Goal: Navigation & Orientation: Find specific page/section

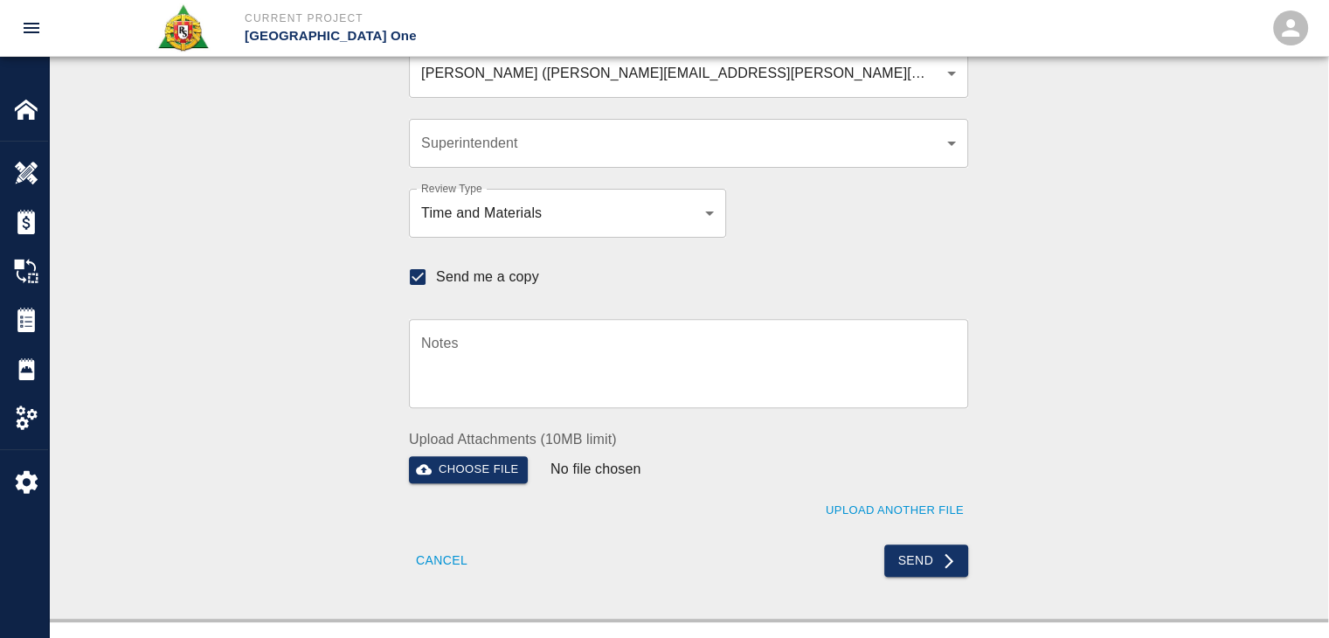
scroll to position [516, 0]
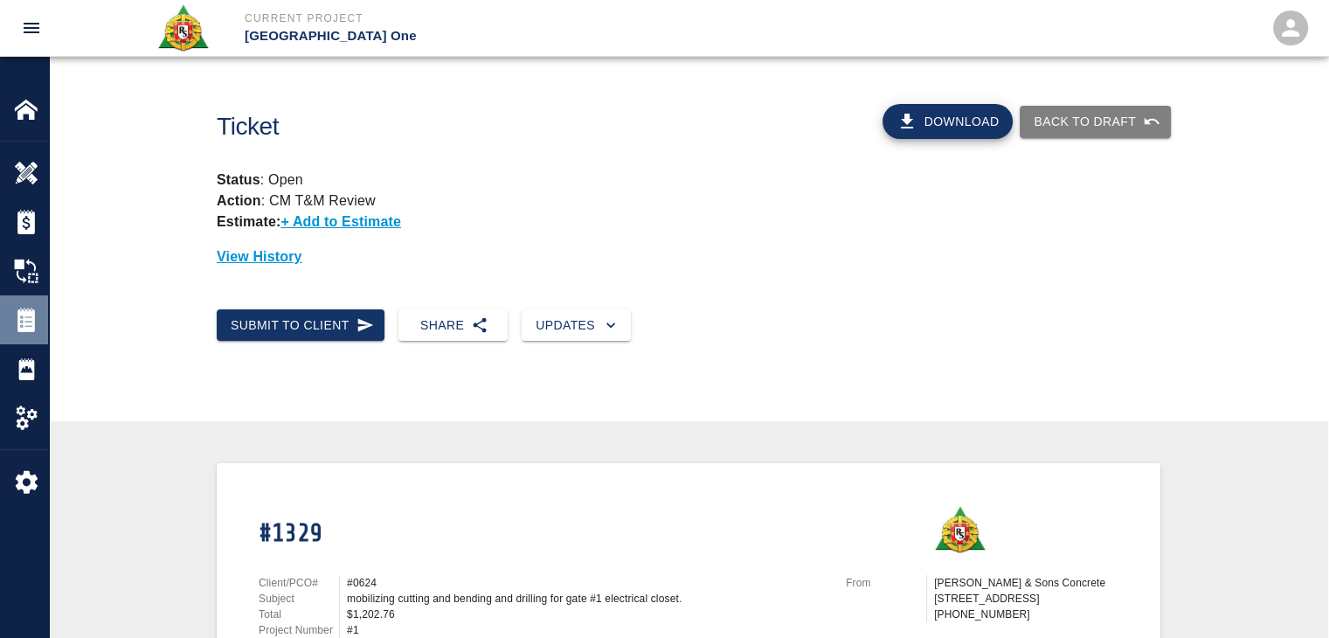
click at [21, 331] on img at bounding box center [26, 320] width 24 height 24
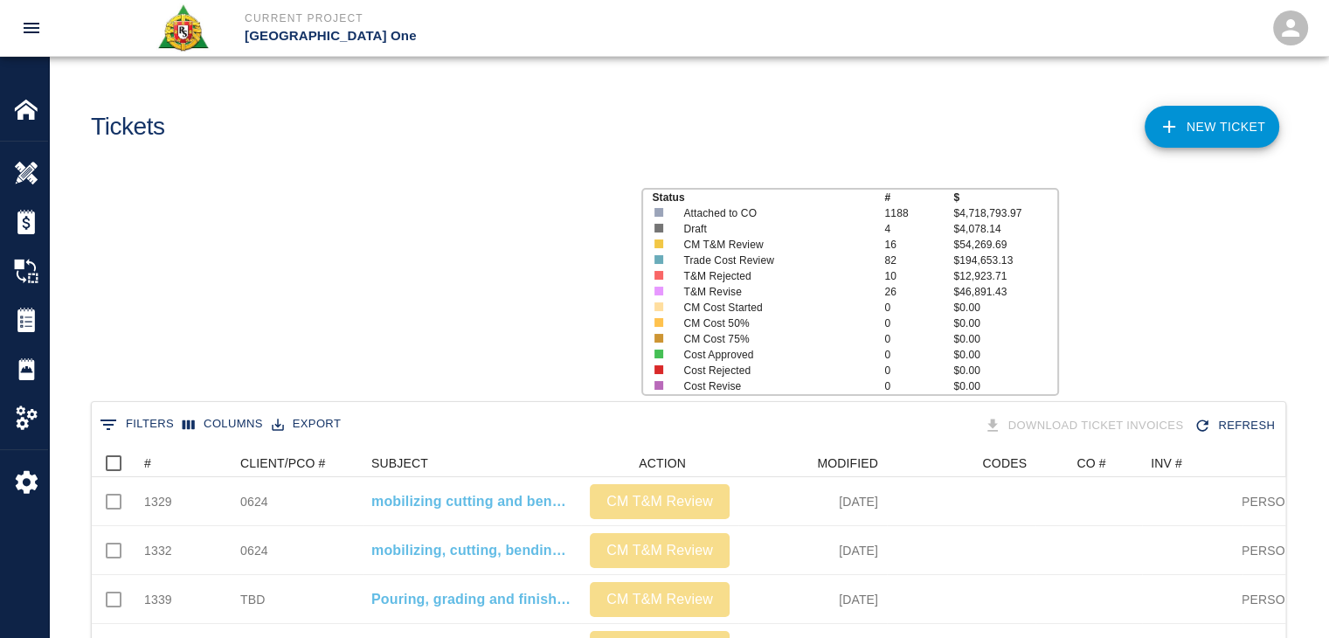
scroll to position [1007, 1181]
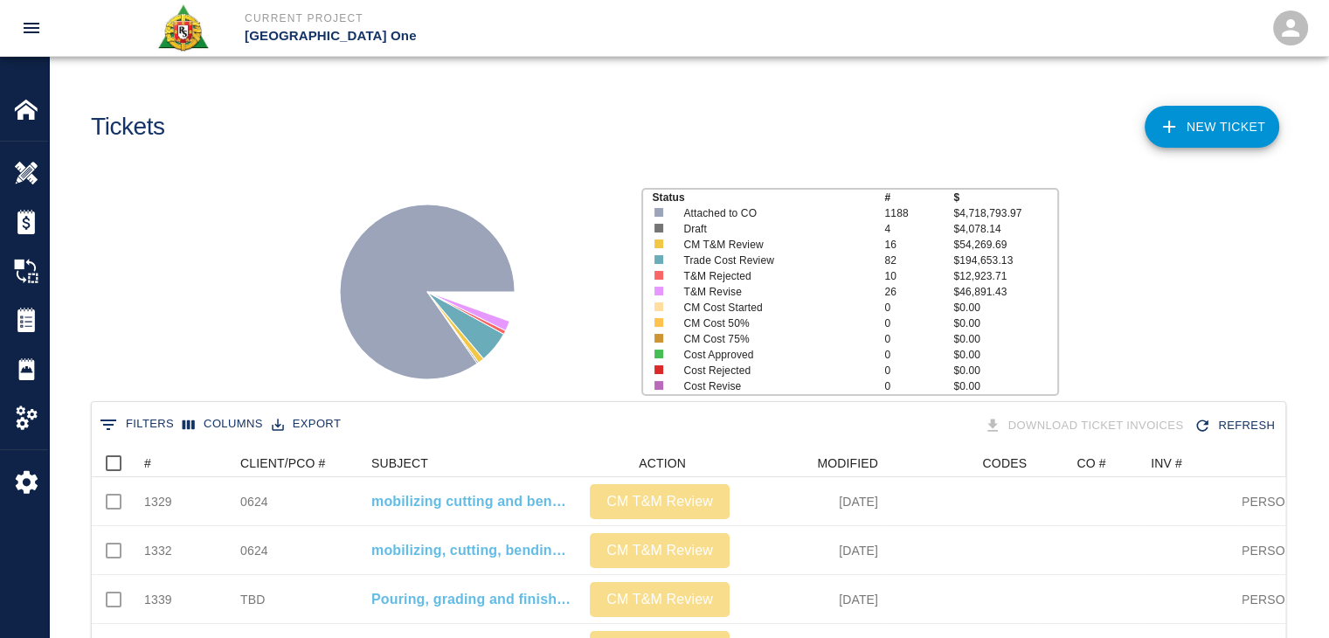
click at [241, 351] on div "Status # $ Attached to CO 1188 $4,718,793.97 Draft 4 $4,078.14 CM T&M Review 16…" at bounding box center [681, 285] width 1293 height 232
click at [196, 244] on div "Status # $ Attached to CO 1188 $4,718,793.97 Draft 4 $4,078.14 CM T&M Review 16…" at bounding box center [681, 285] width 1293 height 232
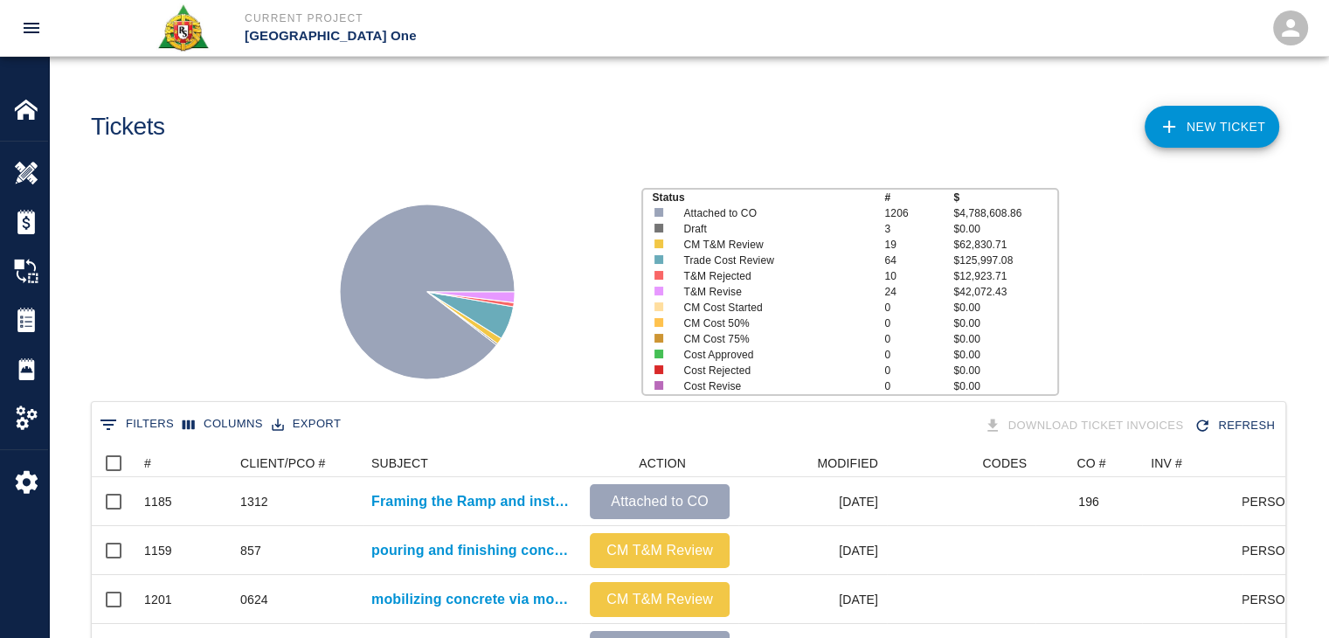
scroll to position [28, 0]
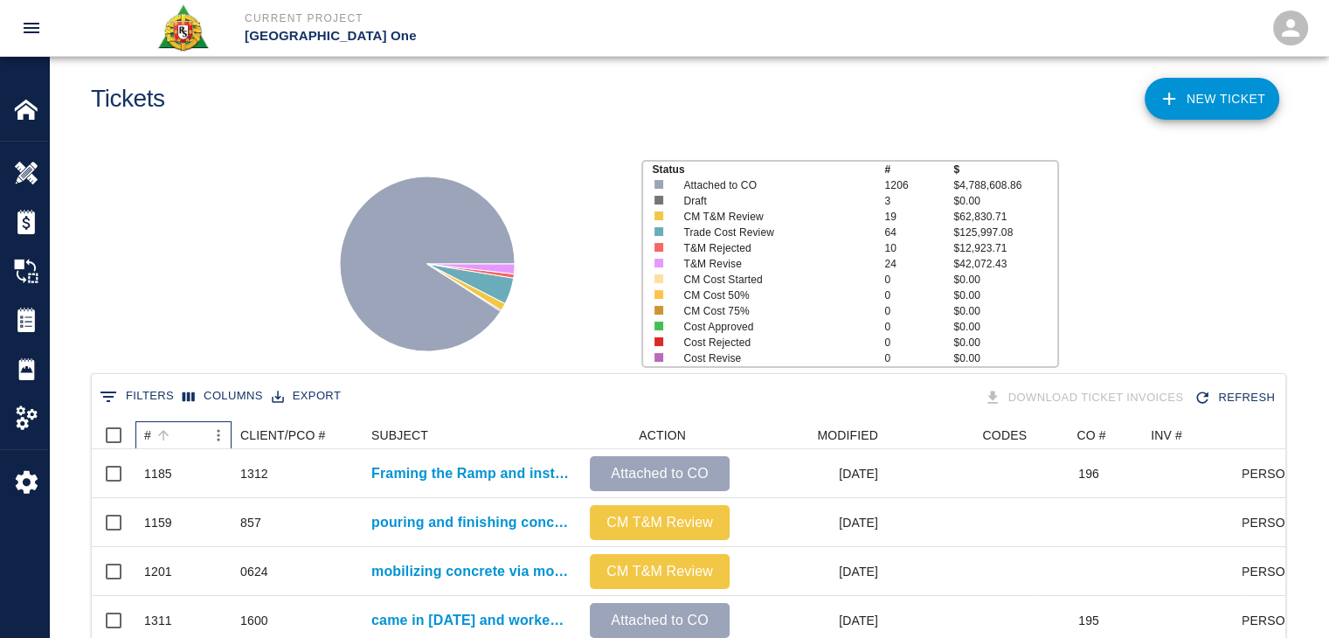
click at [179, 432] on div "#" at bounding box center [174, 435] width 61 height 28
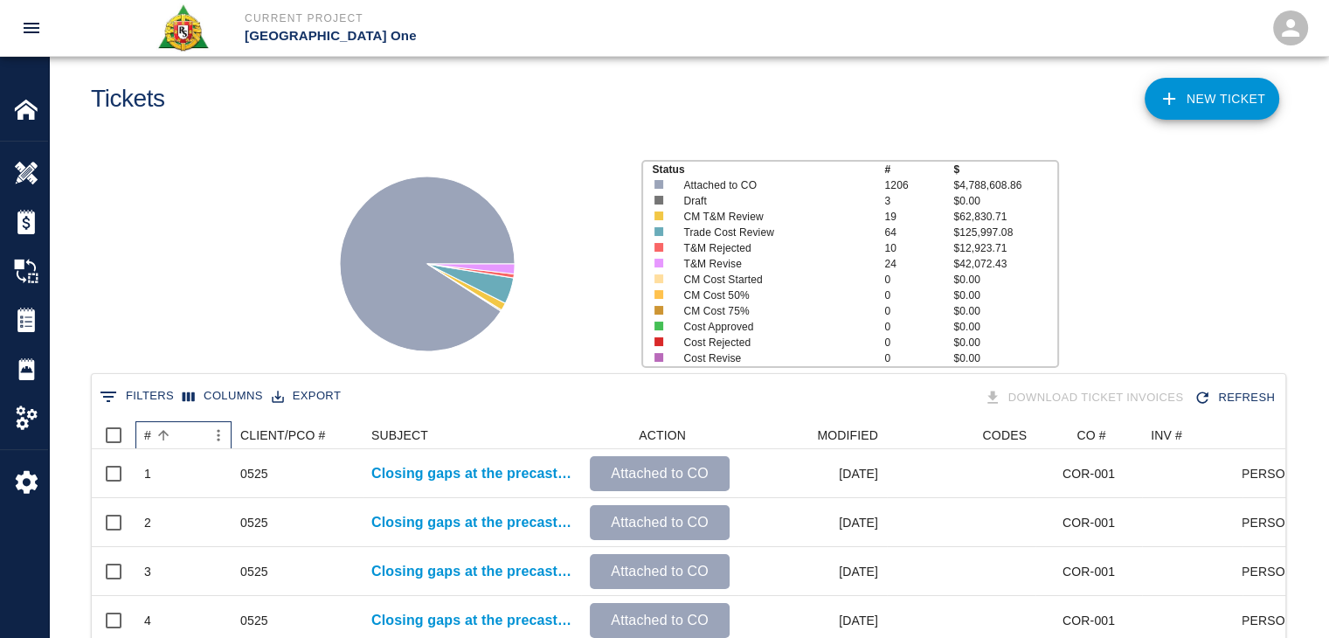
click at [179, 432] on div "#" at bounding box center [174, 435] width 61 height 28
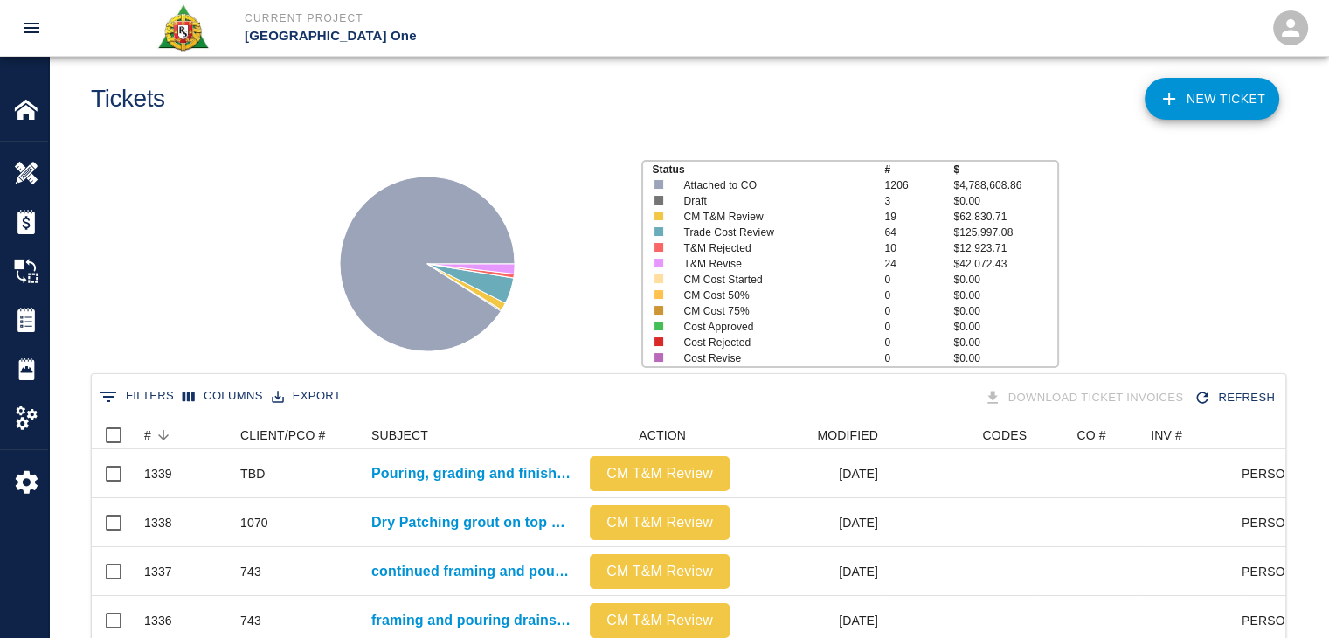
click at [203, 308] on div "Status # $ Attached to CO 1206 $4,788,608.86 Draft 3 $0.00 CM T&M Review 19 $62…" at bounding box center [681, 257] width 1293 height 232
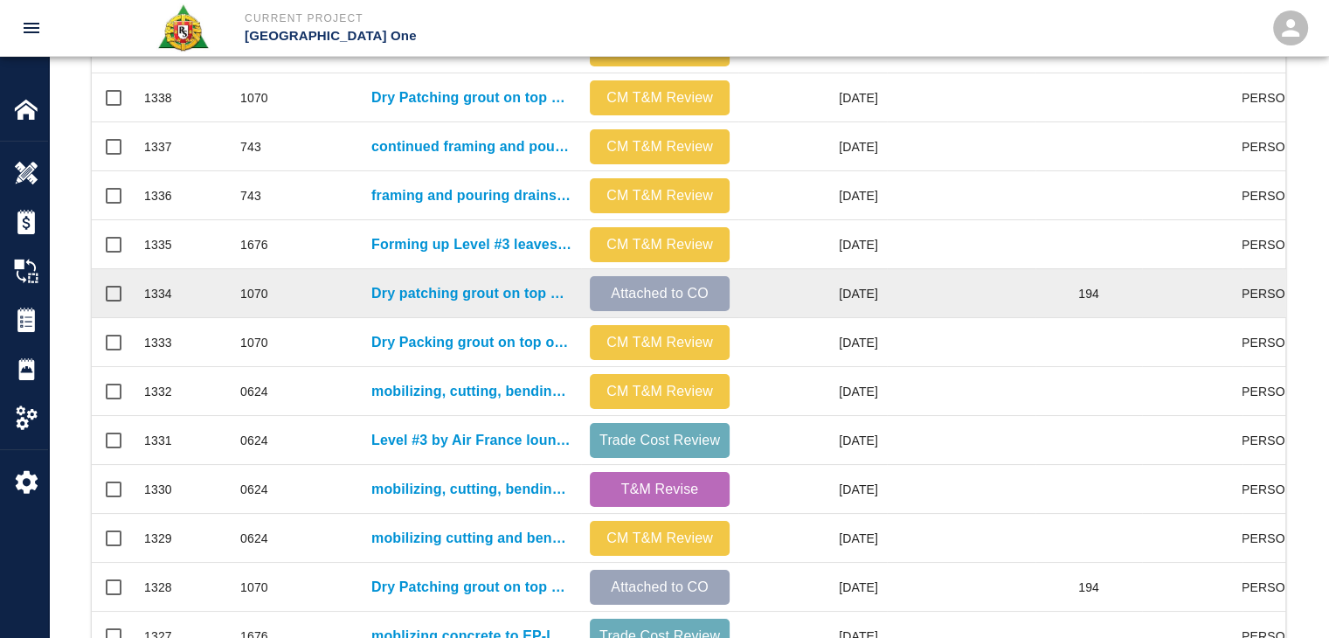
scroll to position [0, 0]
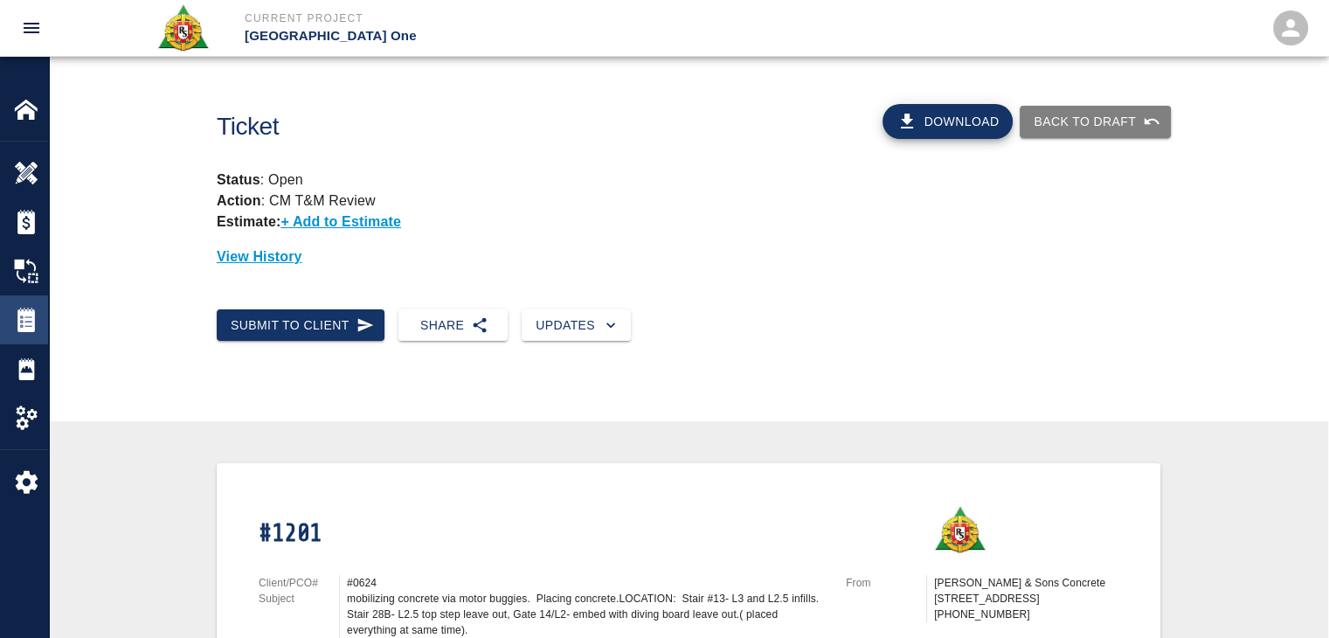
click at [38, 324] on img at bounding box center [26, 320] width 24 height 24
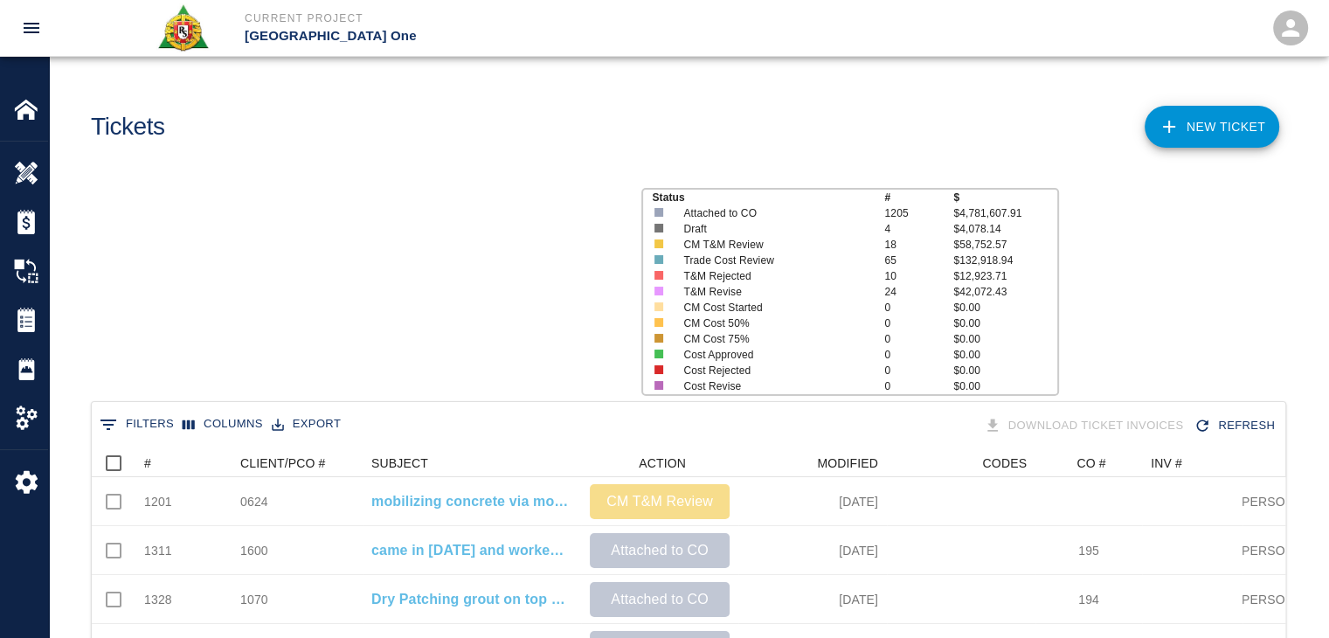
scroll to position [1007, 1181]
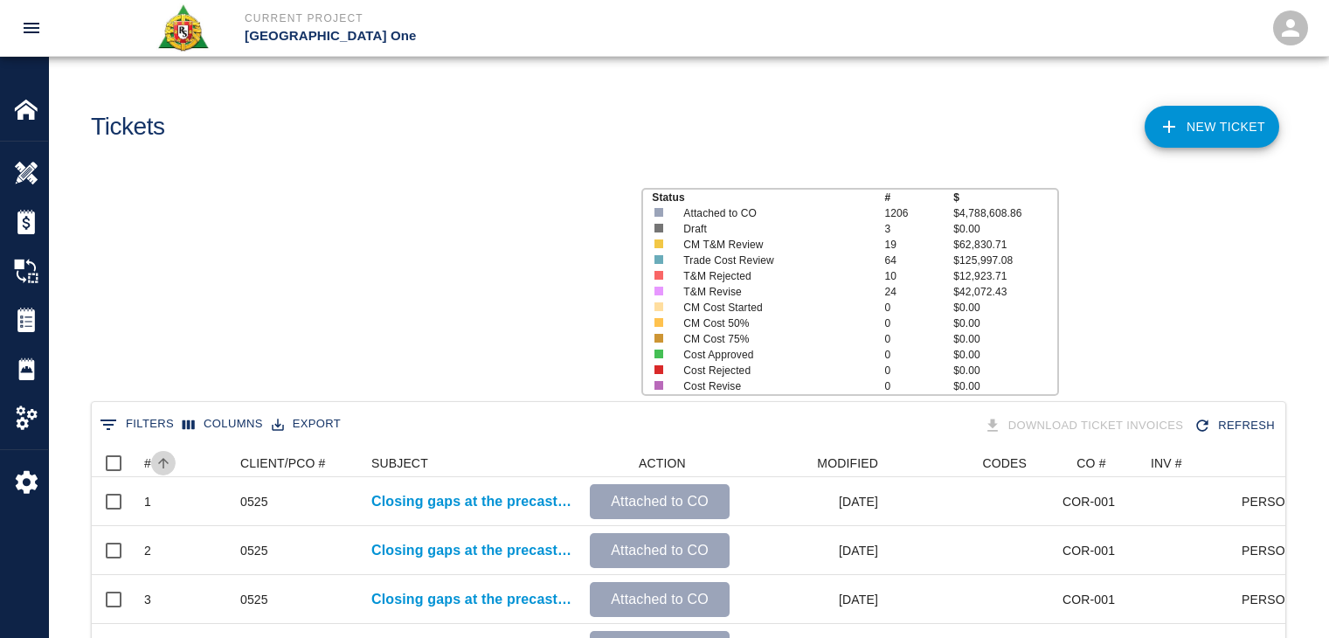
click at [156, 458] on icon "Sort" at bounding box center [164, 463] width 16 height 16
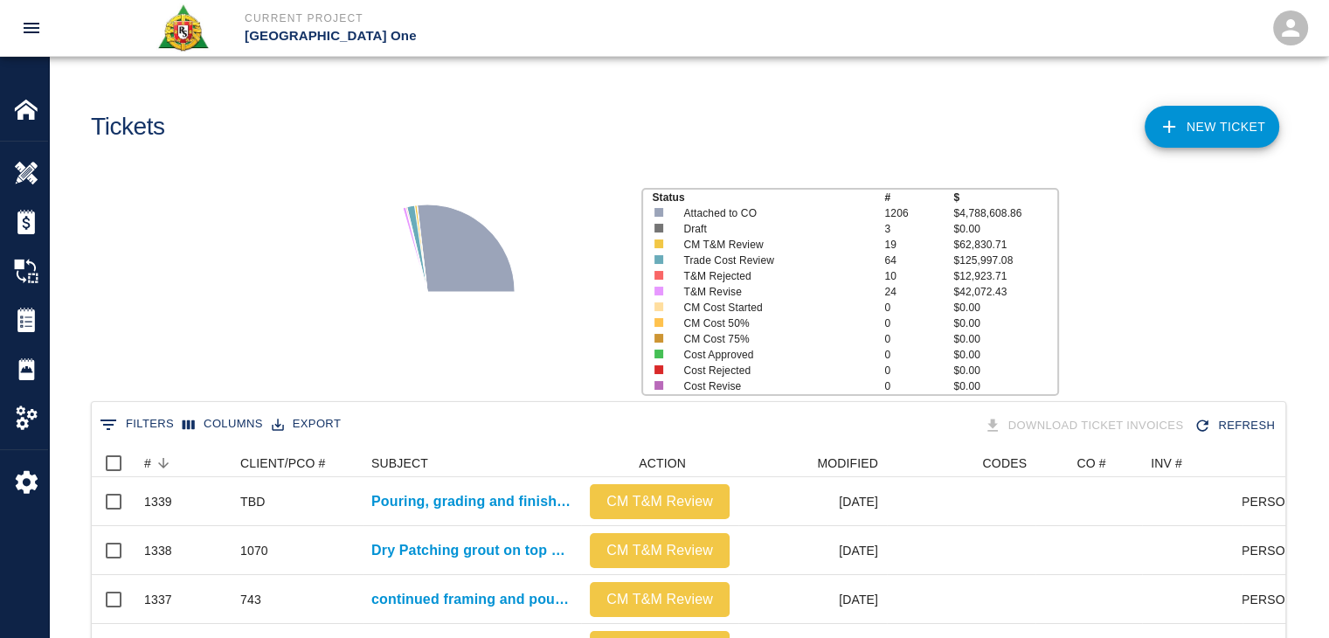
click at [217, 347] on div "Status # $ Attached to CO 1206 $4,788,608.86 Draft 3 $0.00 CM T&M Review 19 $62…" at bounding box center [681, 285] width 1293 height 232
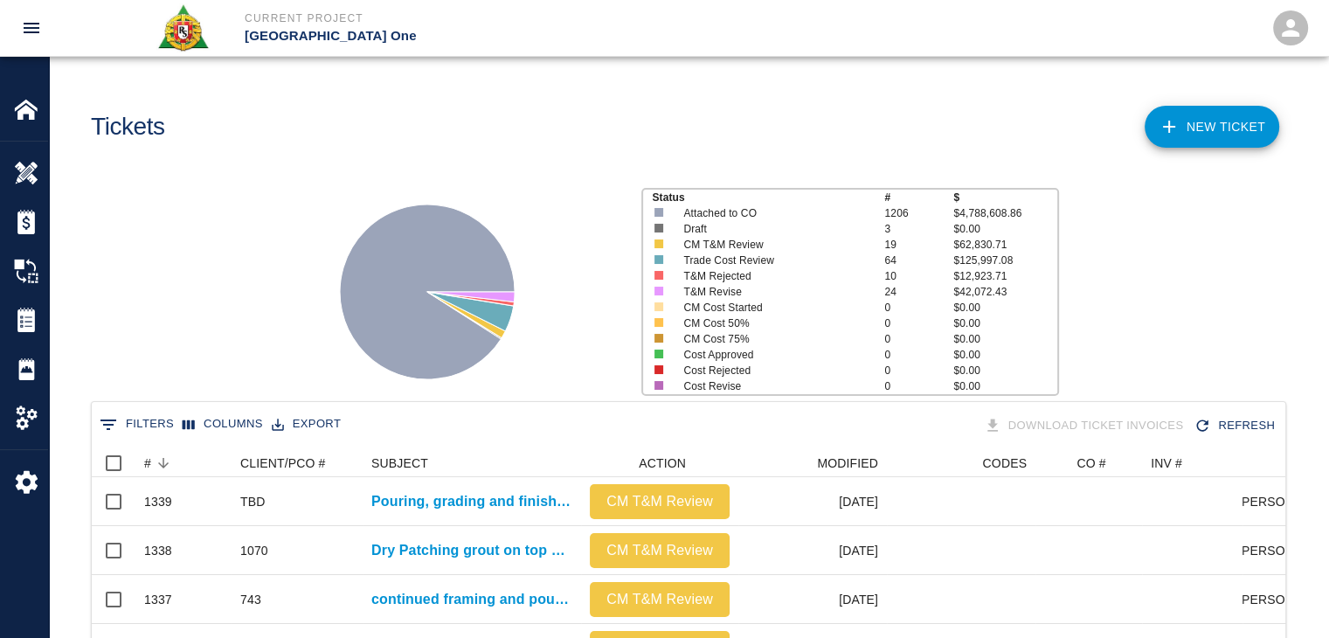
click at [770, 121] on div "NEW TICKET" at bounding box center [984, 120] width 605 height 71
click at [717, 156] on main "Tickets NEW TICKET Status # $ Attached to CO 1206 $4,788,608.86 Draft 3 $0.00 C…" at bounding box center [688, 319] width 1279 height 638
